Goal: Task Accomplishment & Management: Manage account settings

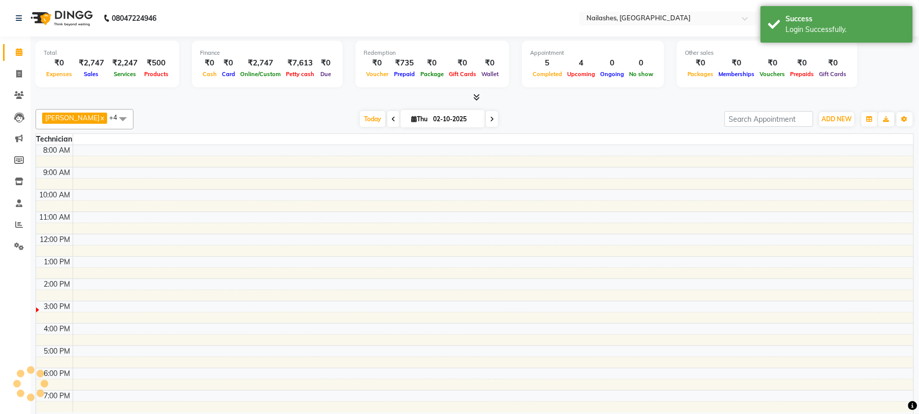
select select "en"
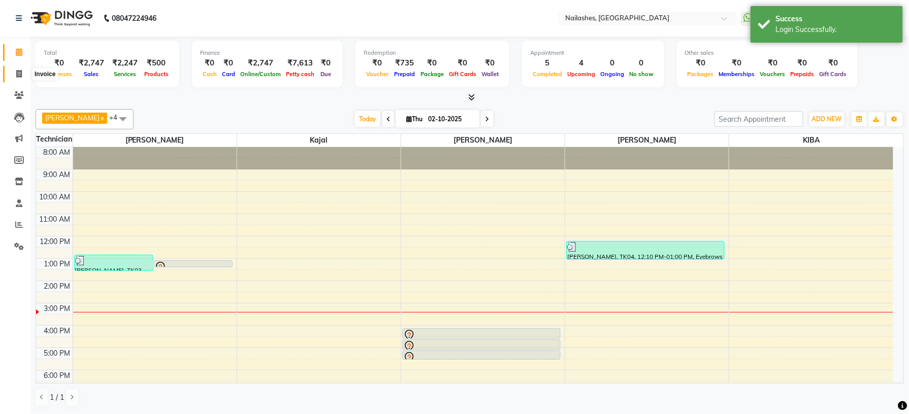
click at [18, 69] on span at bounding box center [19, 75] width 18 height 12
select select "service"
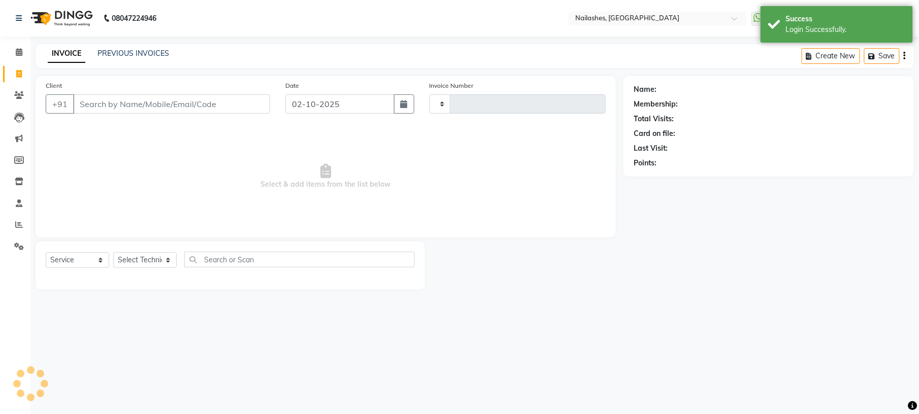
type input "2167"
select select "6579"
click at [75, 262] on select "Select Service Product Membership Package Voucher Prepaid Gift Card" at bounding box center [77, 260] width 63 height 16
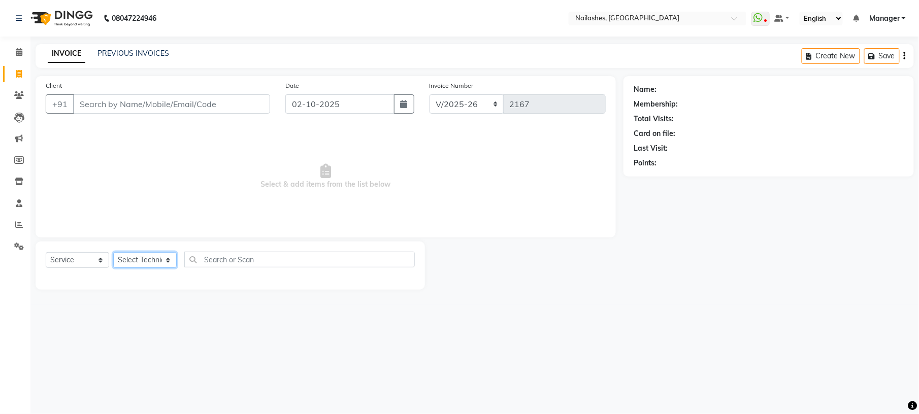
click at [126, 260] on select "Select Technician ARISH [PERSON_NAME] [PERSON_NAME] [PERSON_NAME] [PERSON_NAME]…" at bounding box center [144, 260] width 63 height 16
select select "69994"
click at [113, 252] on select "Select Technician ARISH [PERSON_NAME] [PERSON_NAME] [PERSON_NAME] [PERSON_NAME]…" at bounding box center [144, 260] width 63 height 16
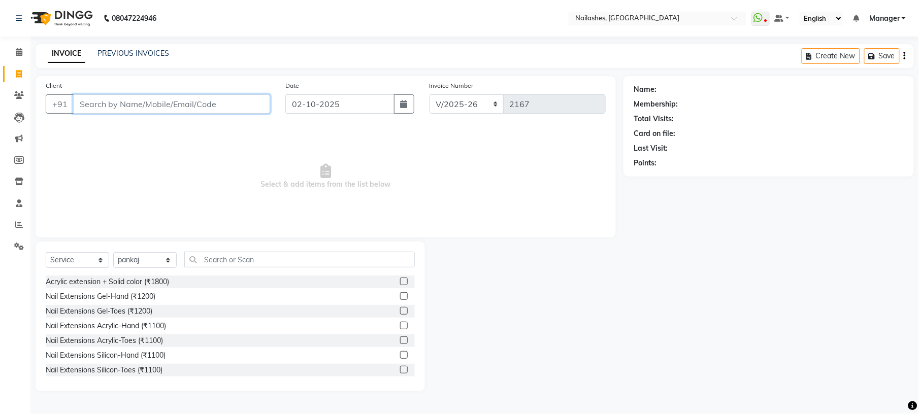
click at [169, 97] on input "Client" at bounding box center [171, 103] width 197 height 19
type input "9773553608"
click at [247, 100] on span "Add Client" at bounding box center [244, 104] width 40 height 10
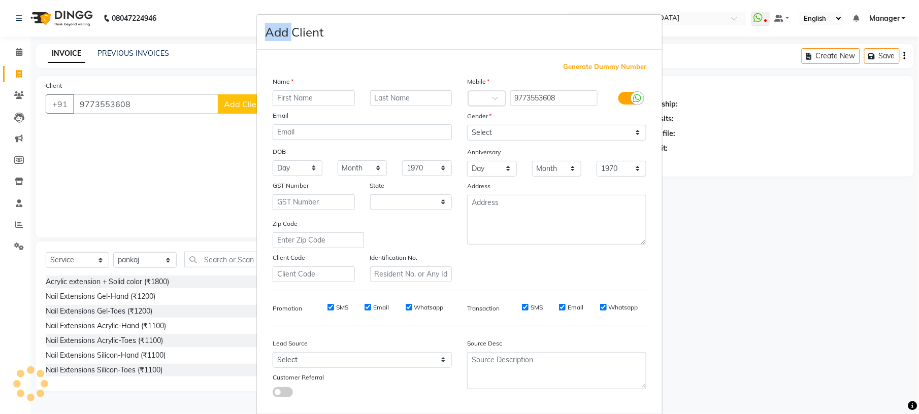
click at [247, 100] on ngb-modal-window "Add Client Generate Dummy Number Name Email DOB Day 01 02 03 04 05 06 07 08 09 …" at bounding box center [459, 207] width 919 height 414
select select "21"
click at [286, 96] on input "text" at bounding box center [314, 98] width 82 height 16
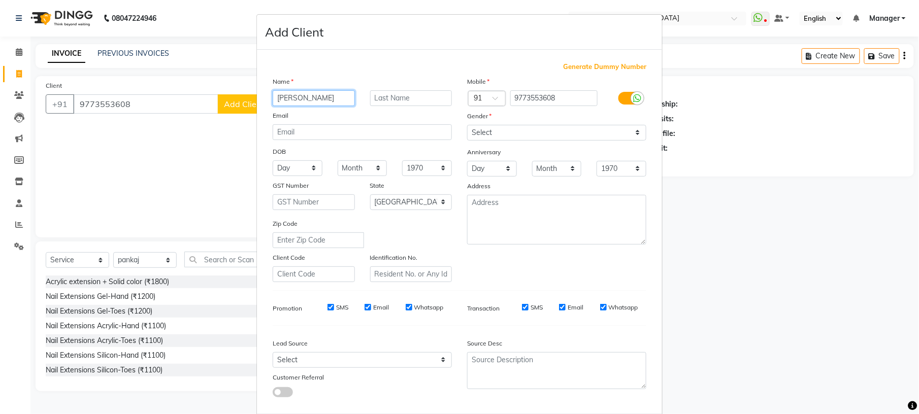
scroll to position [52, 0]
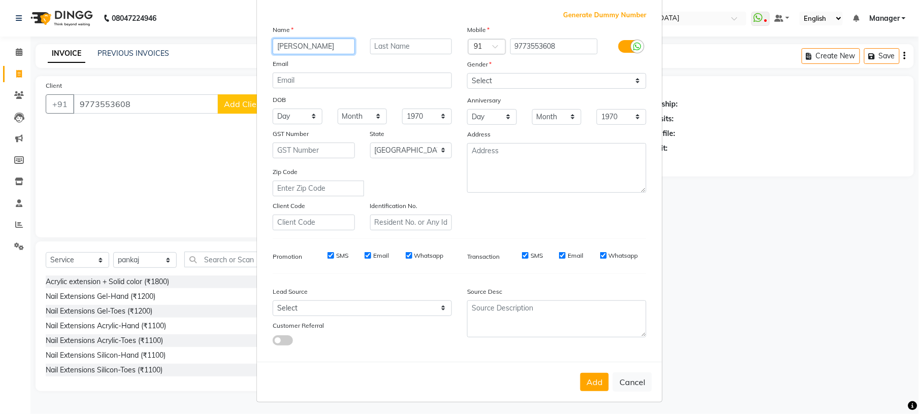
type input "[PERSON_NAME]"
click at [510, 81] on select "Select [DEMOGRAPHIC_DATA] [DEMOGRAPHIC_DATA] Other Prefer Not To Say" at bounding box center [556, 81] width 179 height 16
select select "[DEMOGRAPHIC_DATA]"
click at [467, 73] on select "Select [DEMOGRAPHIC_DATA] [DEMOGRAPHIC_DATA] Other Prefer Not To Say" at bounding box center [556, 81] width 179 height 16
click at [536, 129] on div "Address" at bounding box center [556, 136] width 194 height 14
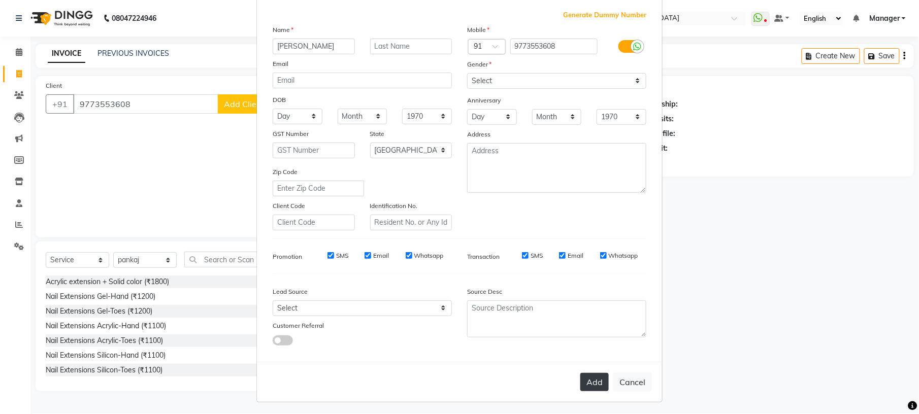
click at [593, 383] on button "Add" at bounding box center [594, 382] width 28 height 18
type input "97******08"
select select
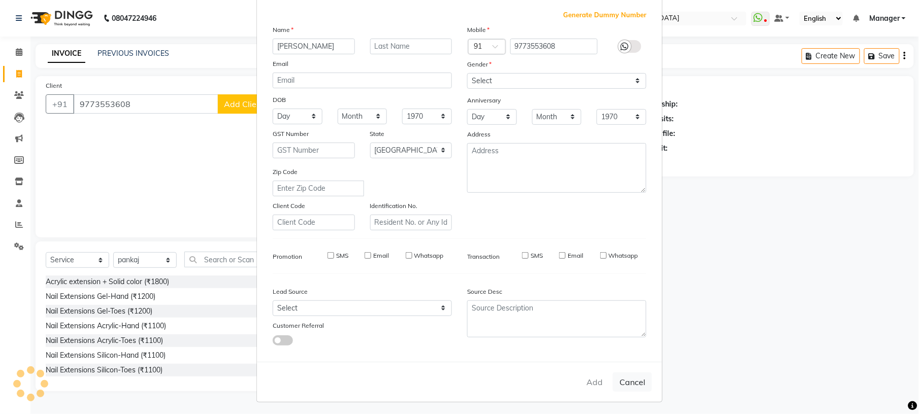
select select "null"
select select
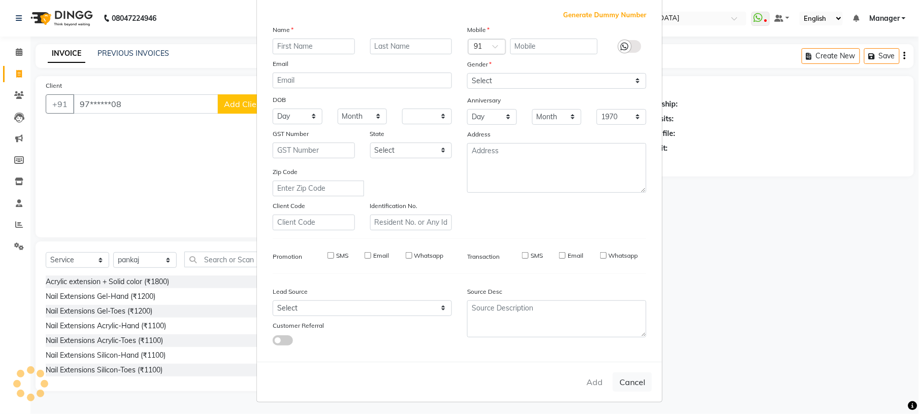
checkbox input "false"
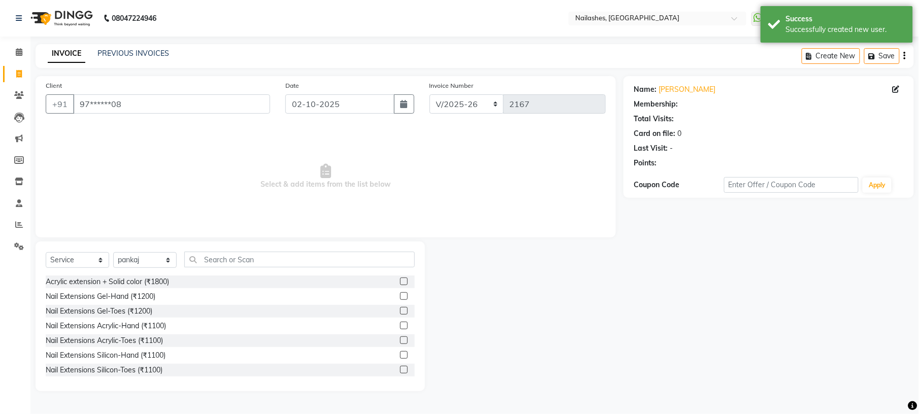
select select "1: Object"
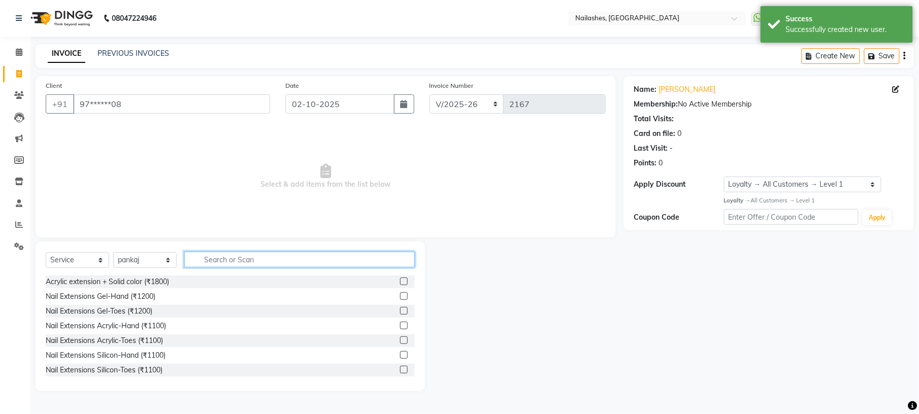
click at [230, 255] on input "text" at bounding box center [299, 260] width 230 height 16
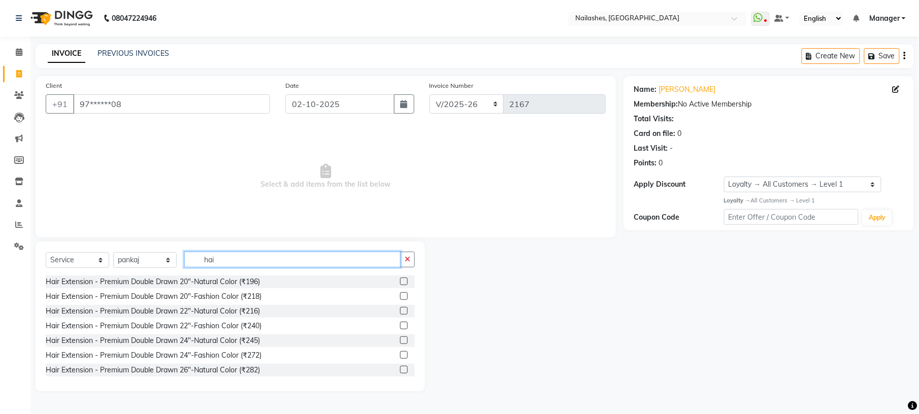
type input "ha"
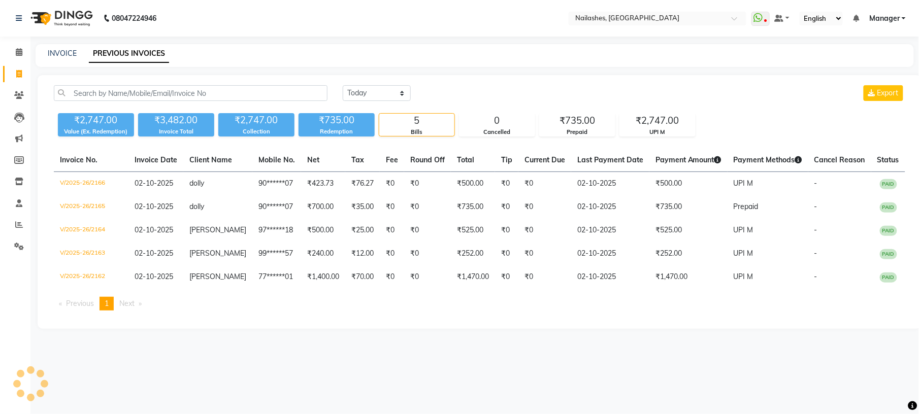
select select "en"
click at [20, 72] on icon at bounding box center [19, 74] width 6 height 8
select select "service"
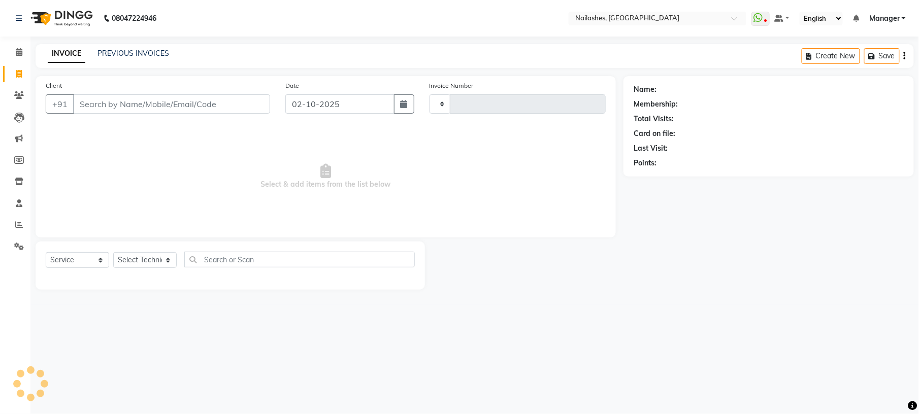
type input "2167"
select select "6579"
click at [17, 223] on icon at bounding box center [19, 225] width 8 height 8
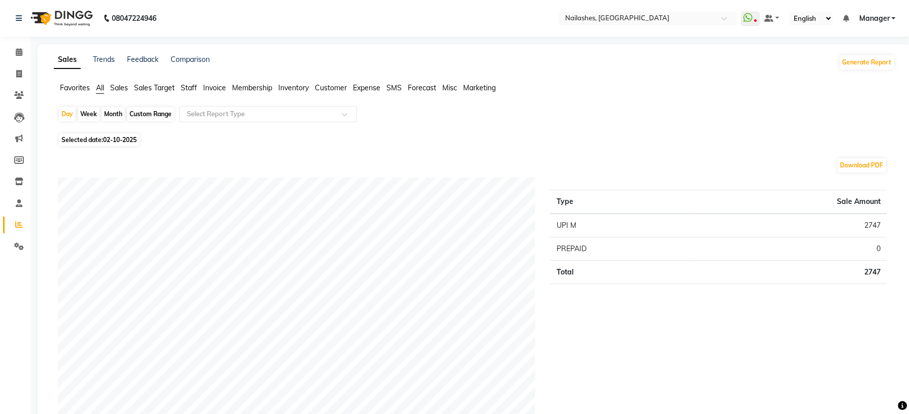
click at [187, 87] on span "Staff" at bounding box center [189, 87] width 16 height 9
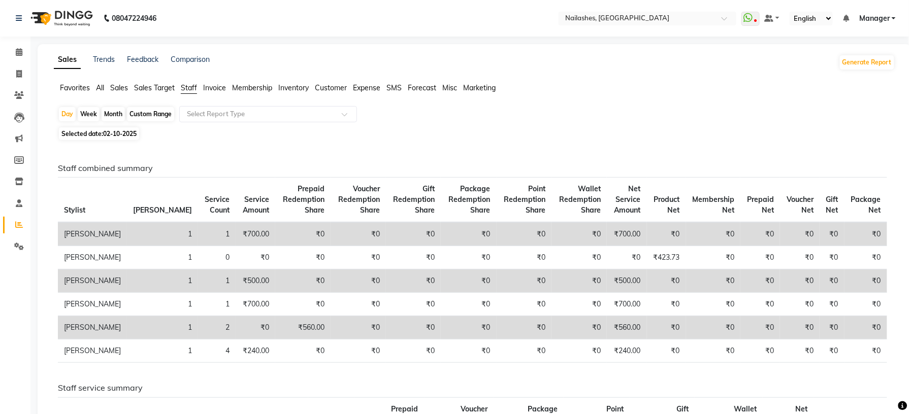
click at [108, 121] on div "Month" at bounding box center [113, 114] width 23 height 14
select select "10"
select select "2025"
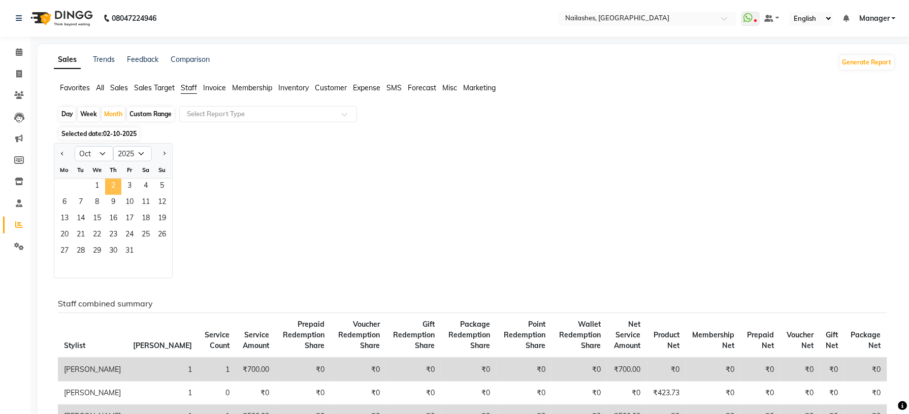
click at [110, 186] on span "2" at bounding box center [113, 187] width 16 height 16
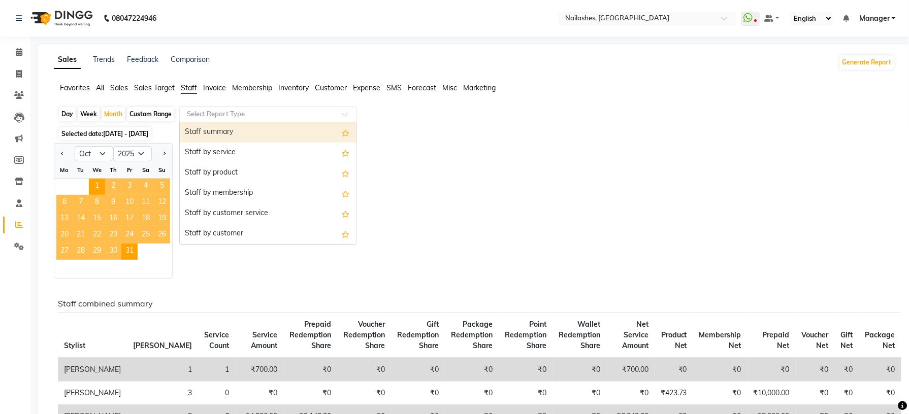
click at [191, 110] on input "text" at bounding box center [258, 114] width 146 height 10
click at [195, 126] on div "Staff summary" at bounding box center [268, 132] width 177 height 20
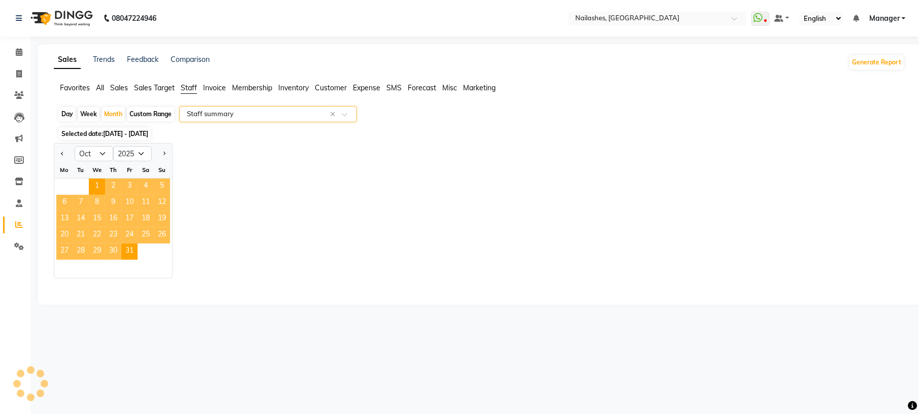
select select "full_report"
select select "csv"
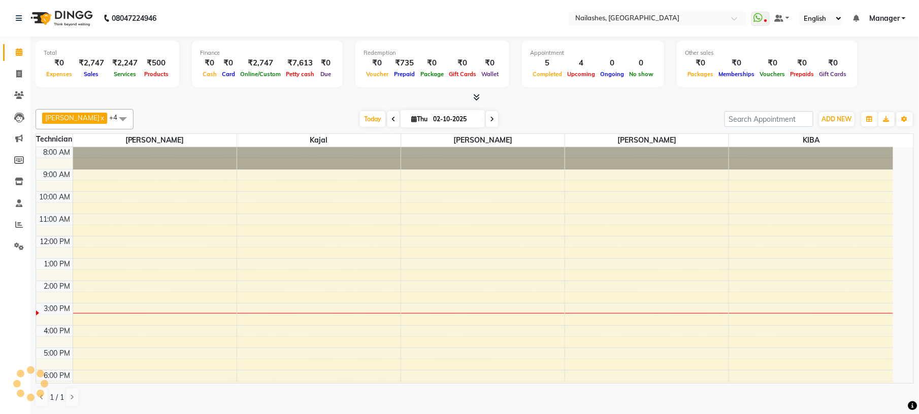
select select "en"
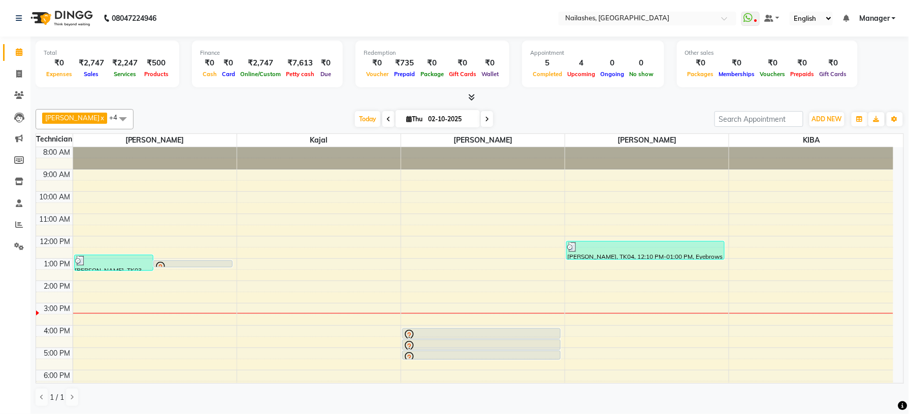
click at [874, 16] on span "Manager" at bounding box center [874, 18] width 30 height 11
click at [870, 69] on link "Sign out" at bounding box center [843, 70] width 93 height 16
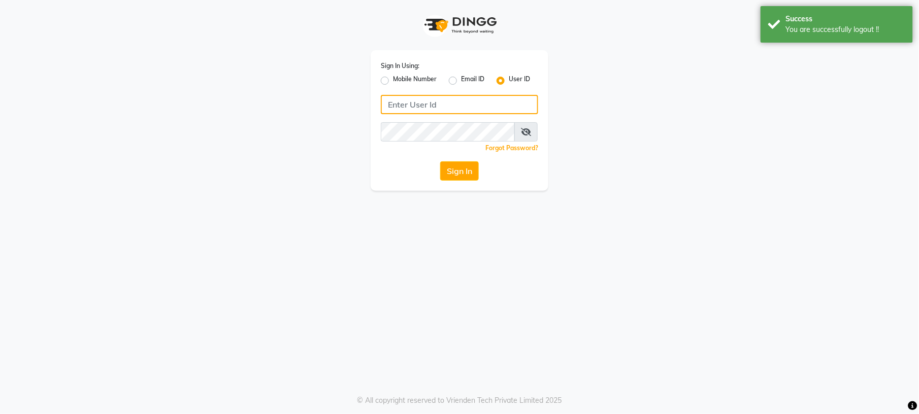
type input "8792012449"
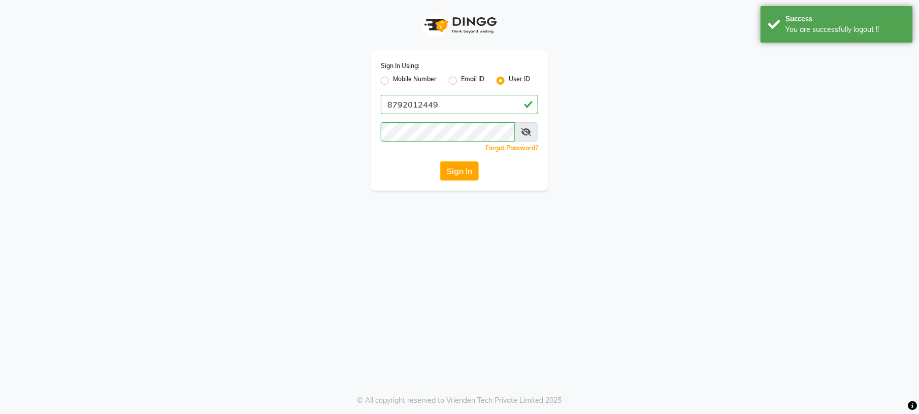
click at [429, 79] on label "Mobile Number" at bounding box center [415, 81] width 44 height 12
click at [400, 79] on input "Mobile Number" at bounding box center [396, 78] width 7 height 7
radio input "true"
radio input "false"
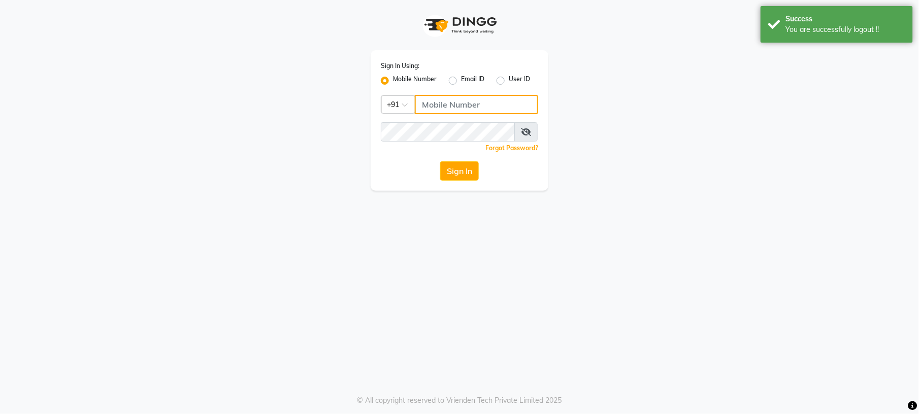
click at [443, 97] on input "Username" at bounding box center [476, 104] width 123 height 19
type input "9980535167"
click at [456, 167] on button "Sign In" at bounding box center [459, 170] width 39 height 19
